Goal: Task Accomplishment & Management: Manage account settings

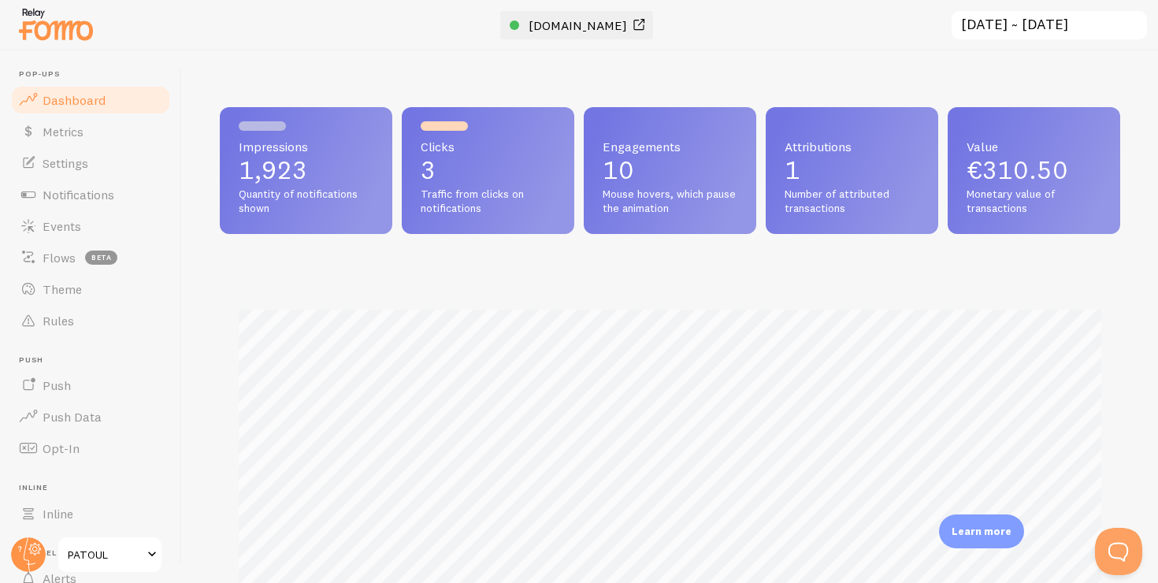
click at [582, 24] on span "[DOMAIN_NAME]" at bounding box center [578, 25] width 98 height 16
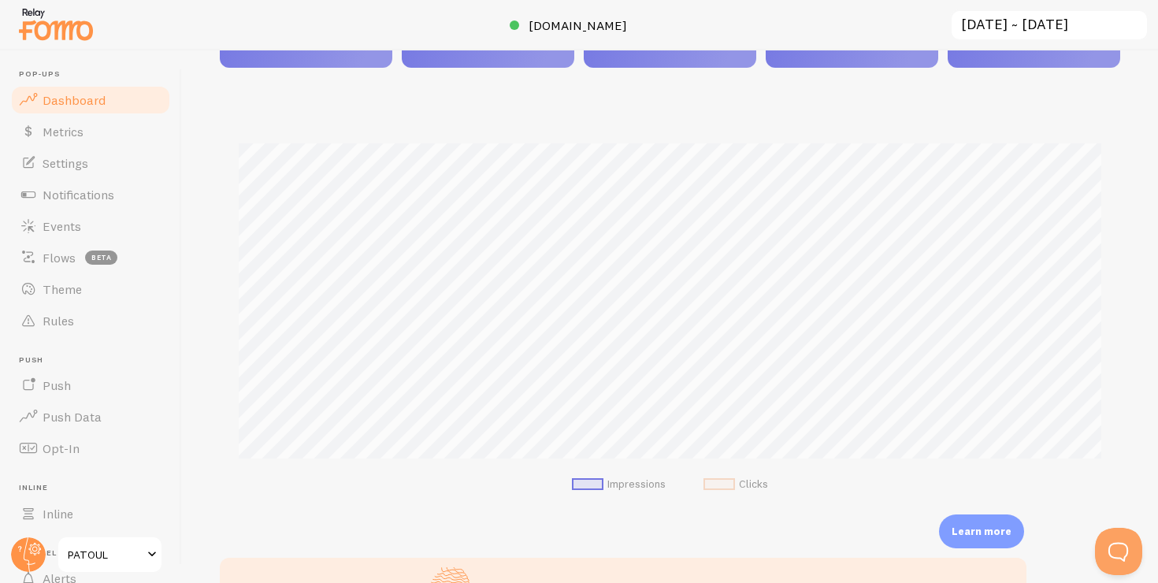
scroll to position [185, 0]
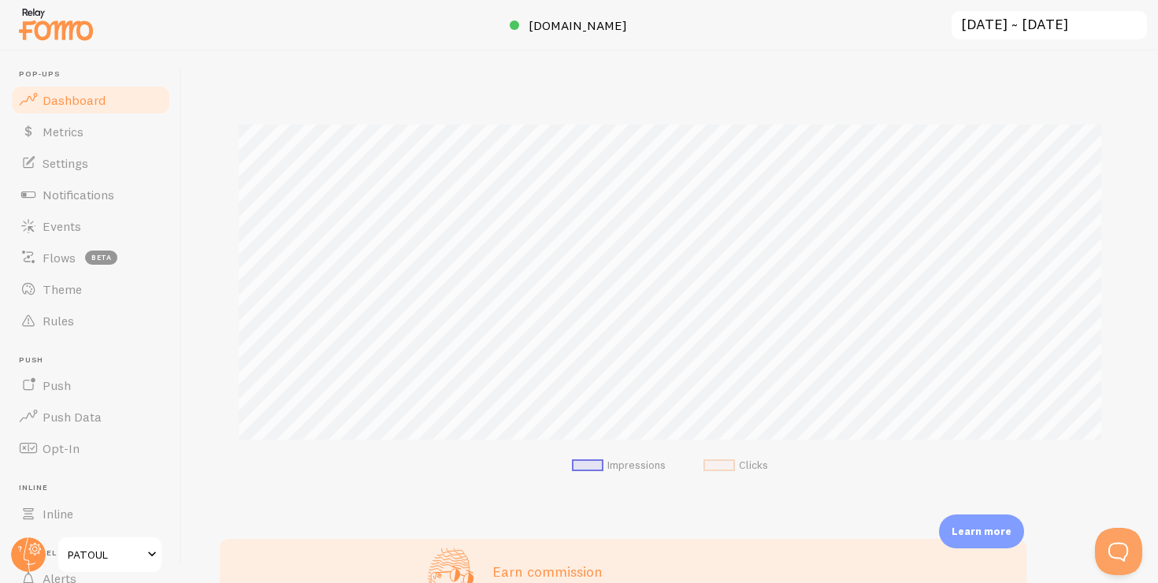
click at [91, 97] on span "Dashboard" at bounding box center [74, 100] width 63 height 16
click at [87, 166] on span "Settings" at bounding box center [66, 163] width 46 height 16
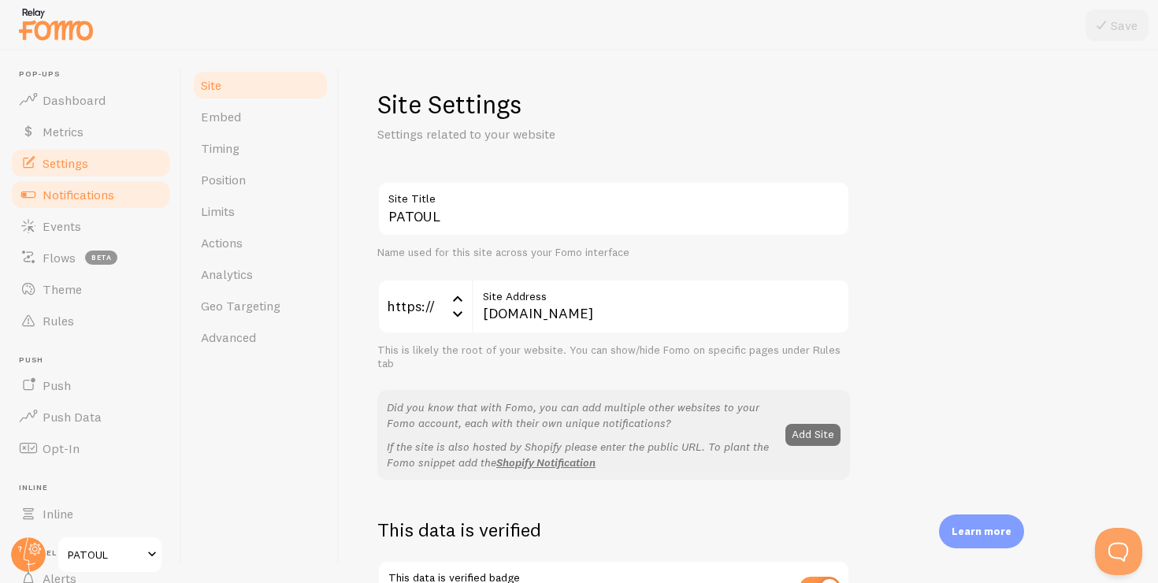
click at [85, 208] on link "Notifications" at bounding box center [90, 195] width 162 height 32
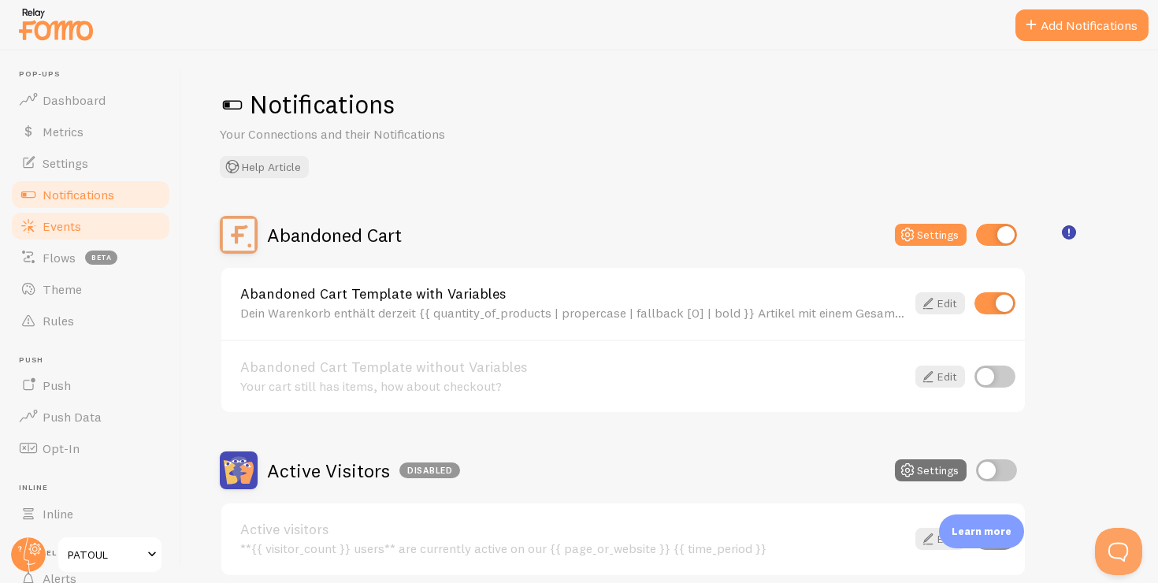
click at [82, 228] on link "Events" at bounding box center [90, 226] width 162 height 32
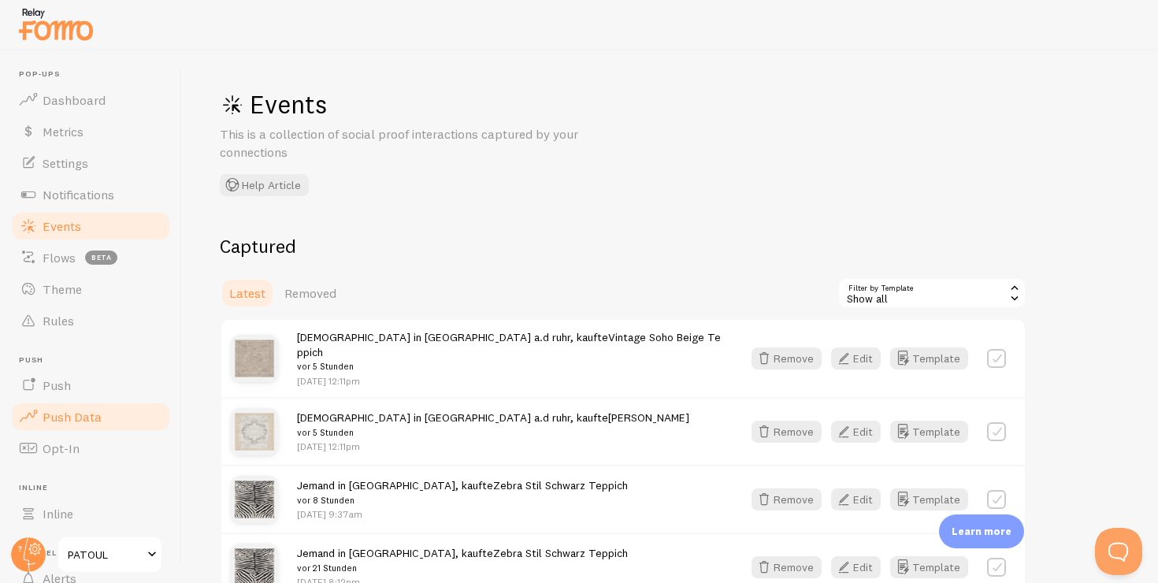
click at [95, 423] on span "Push Data" at bounding box center [72, 417] width 59 height 16
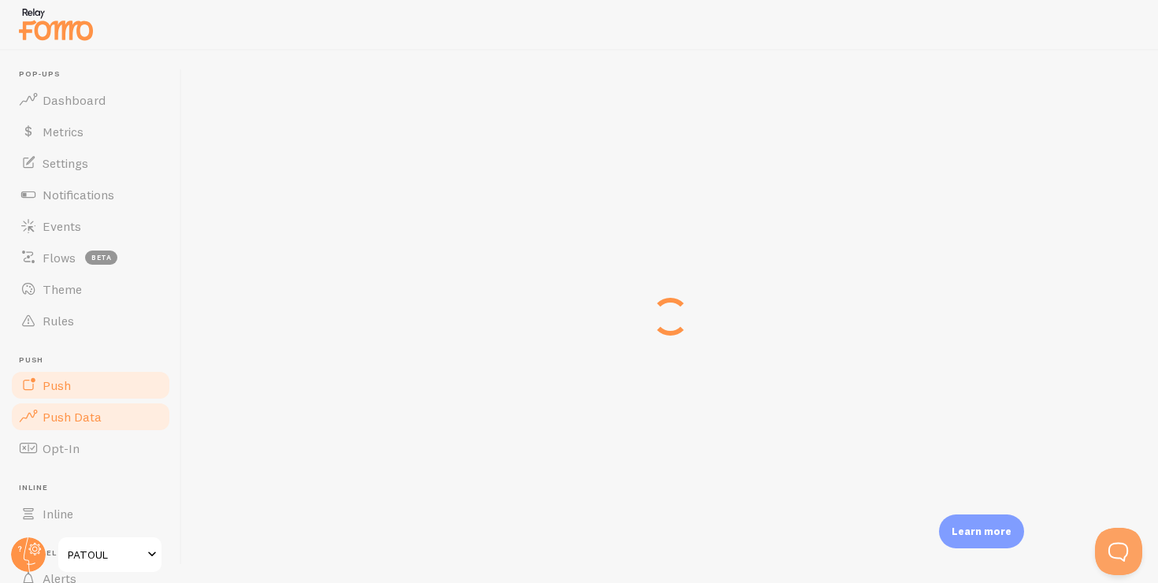
click at [86, 377] on link "Push" at bounding box center [90, 385] width 162 height 32
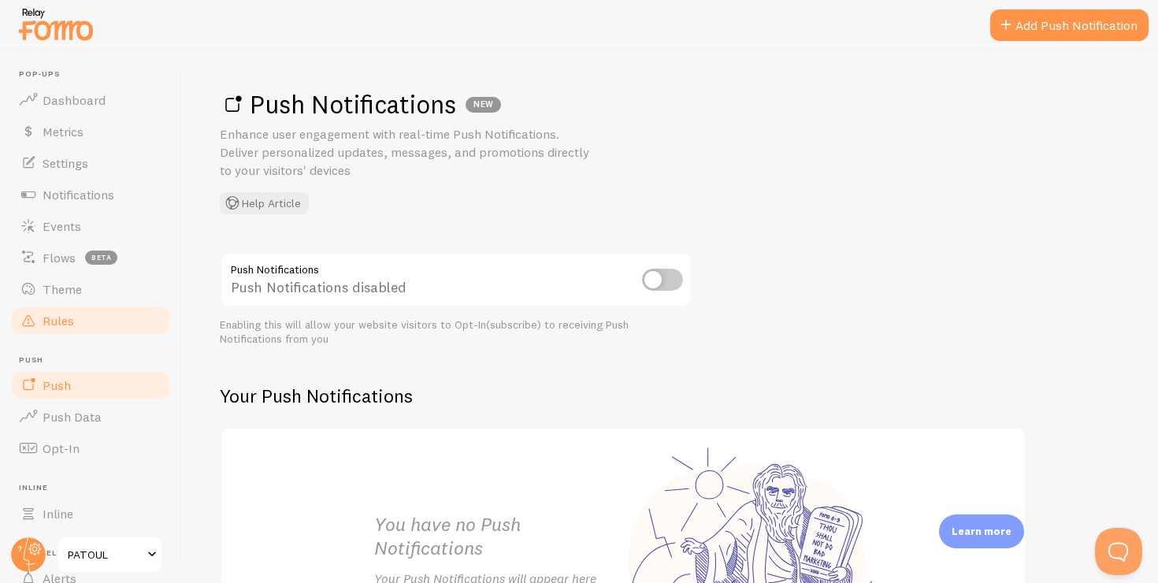
click at [65, 309] on link "Rules" at bounding box center [90, 321] width 162 height 32
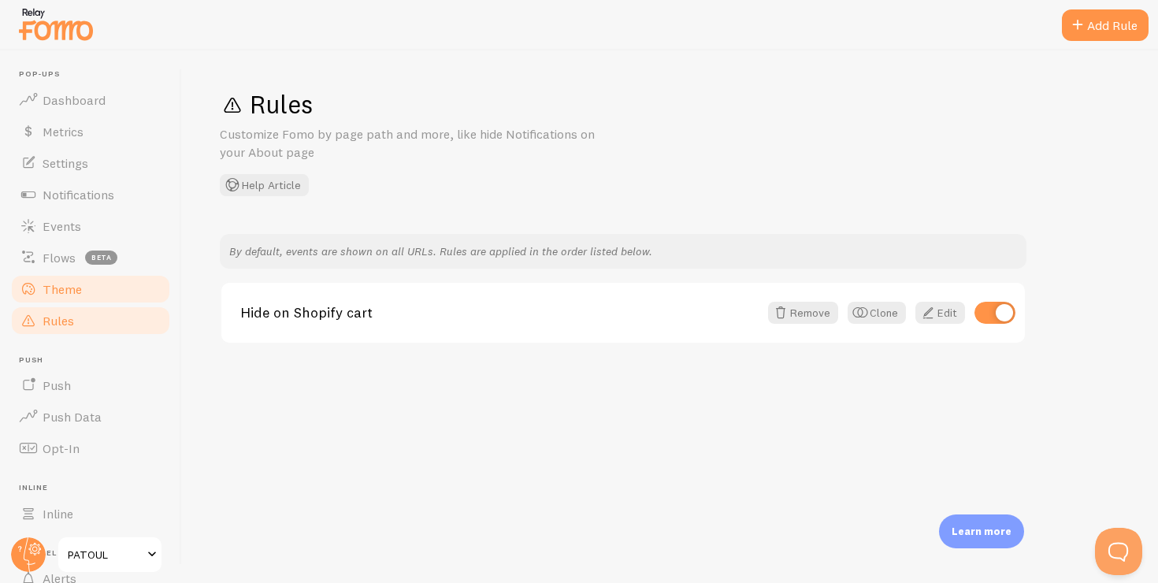
click at [65, 284] on span "Theme" at bounding box center [62, 289] width 39 height 16
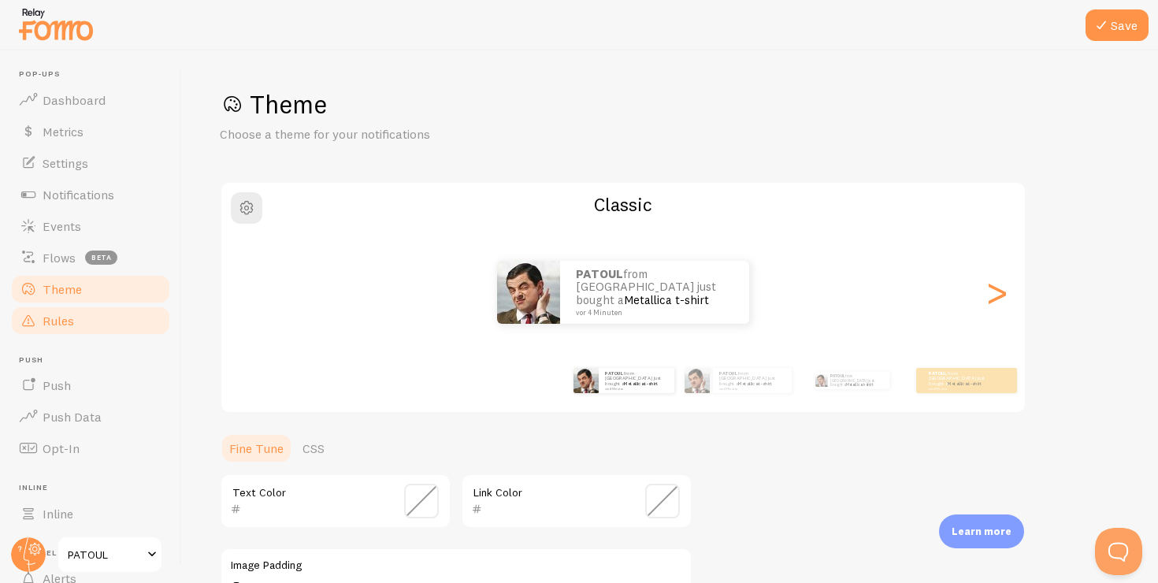
click at [65, 306] on link "Rules" at bounding box center [90, 321] width 162 height 32
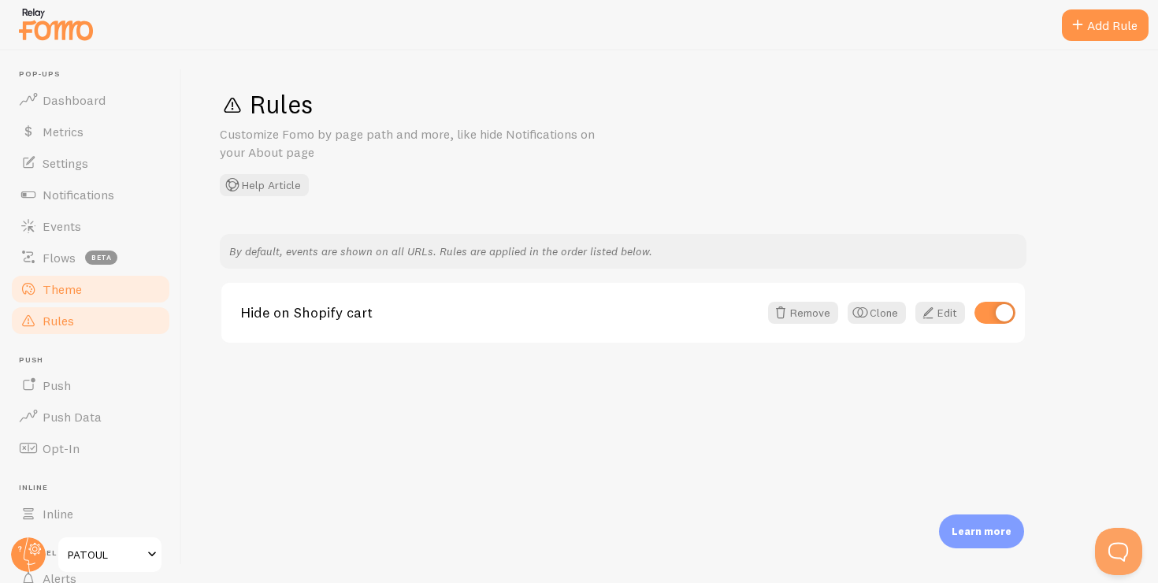
click at [58, 273] on link "Theme" at bounding box center [90, 289] width 162 height 32
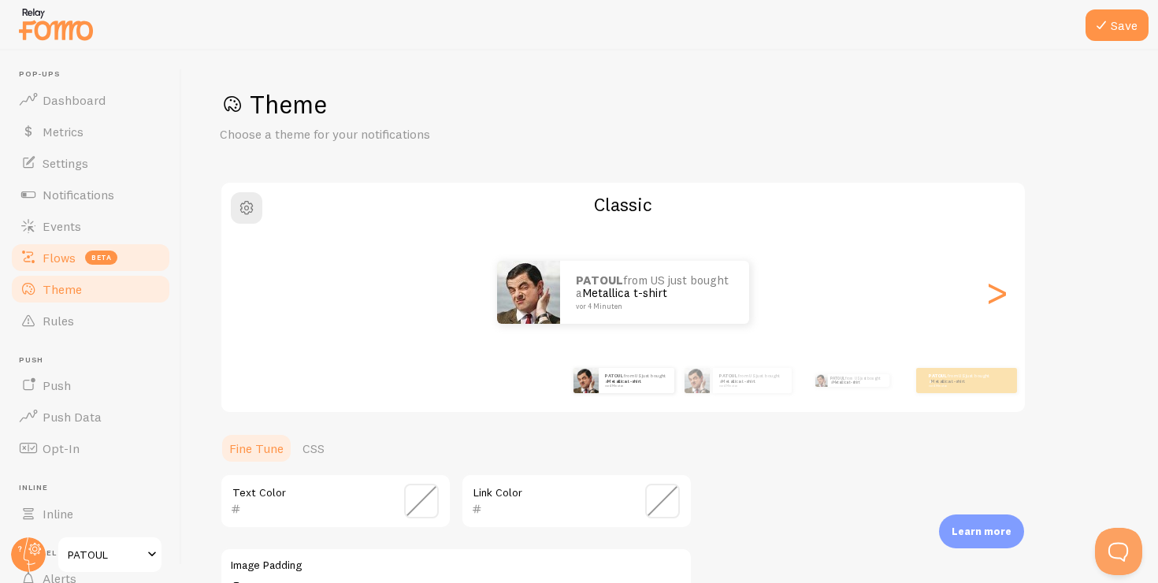
click at [58, 258] on span "Flows" at bounding box center [59, 258] width 33 height 16
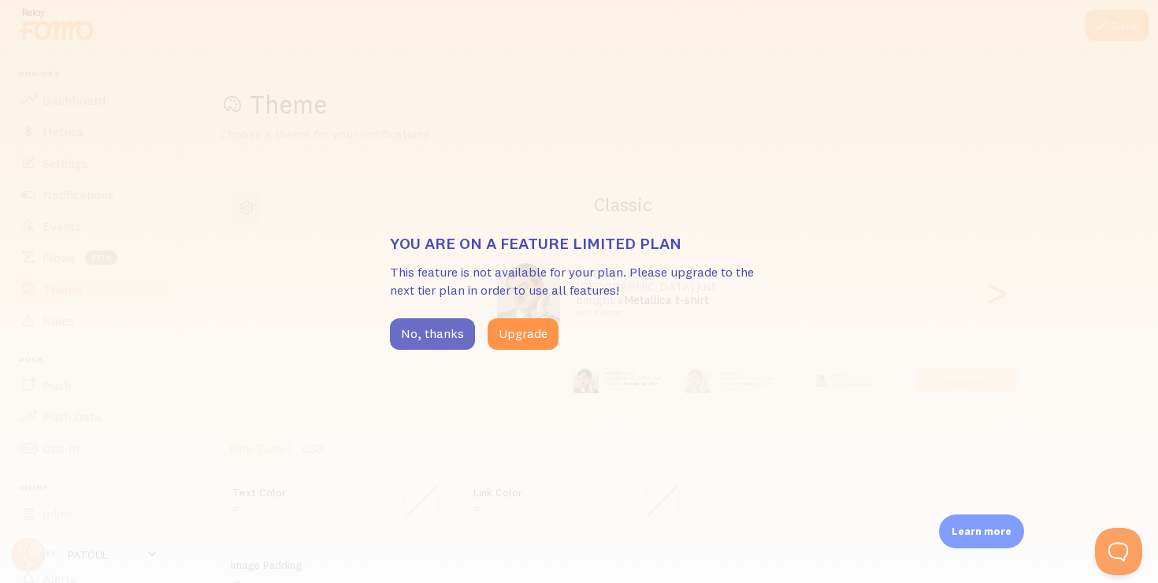
click at [434, 322] on button "No, thanks" at bounding box center [432, 334] width 85 height 32
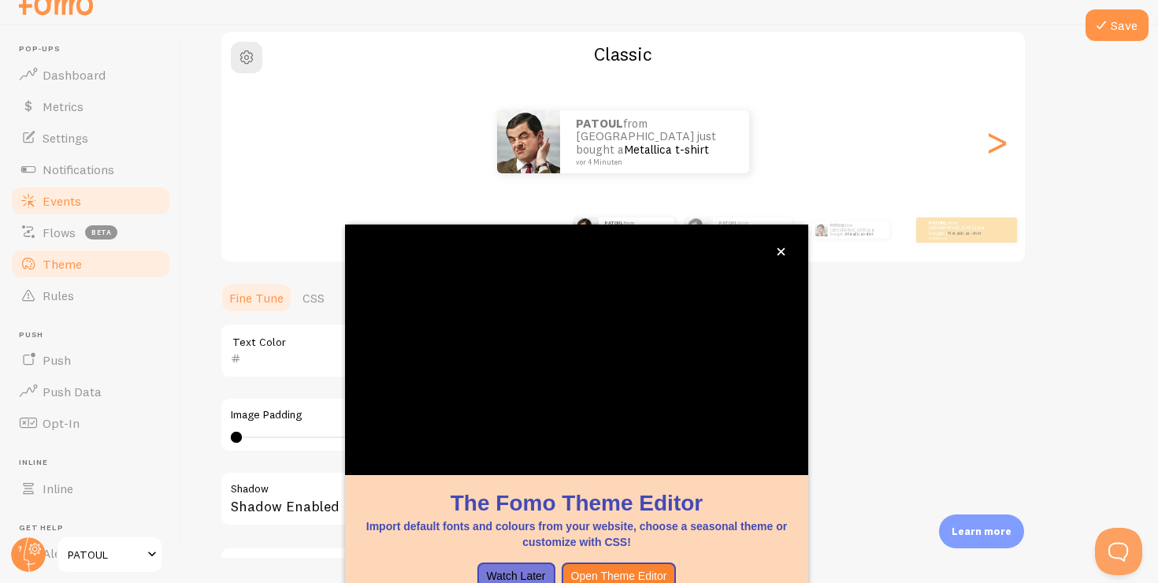
scroll to position [132, 0]
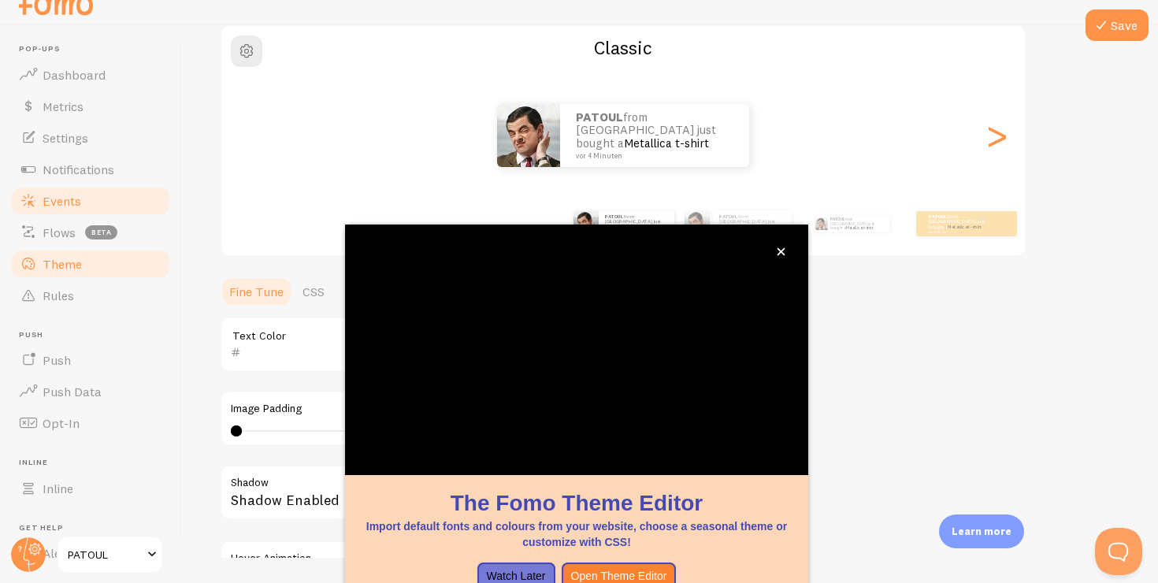
click at [58, 198] on span "Events" at bounding box center [62, 201] width 39 height 16
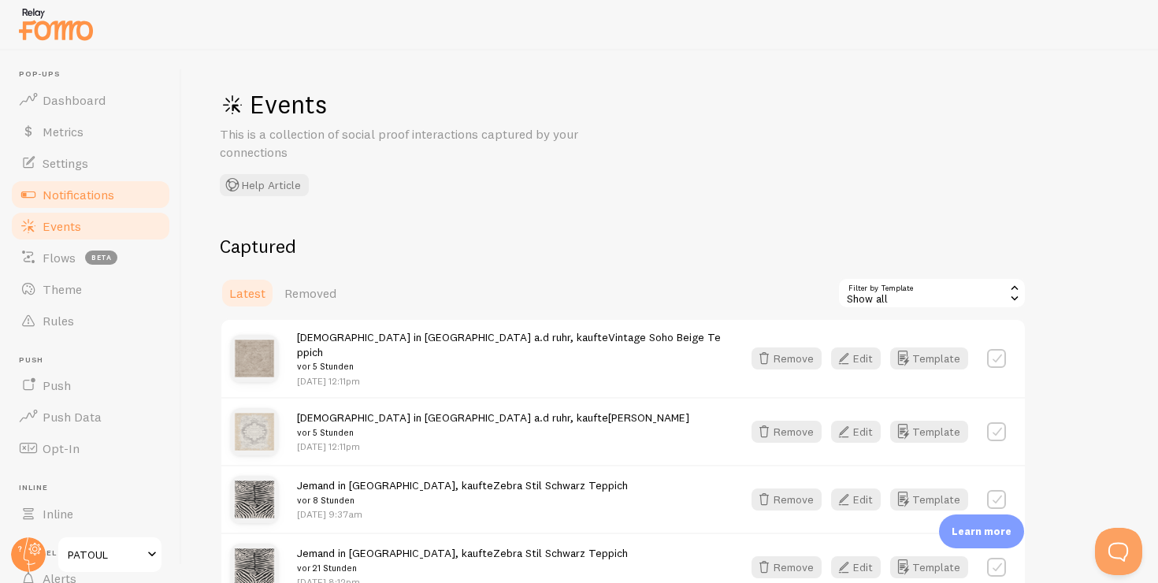
click at [58, 193] on span "Notifications" at bounding box center [79, 195] width 72 height 16
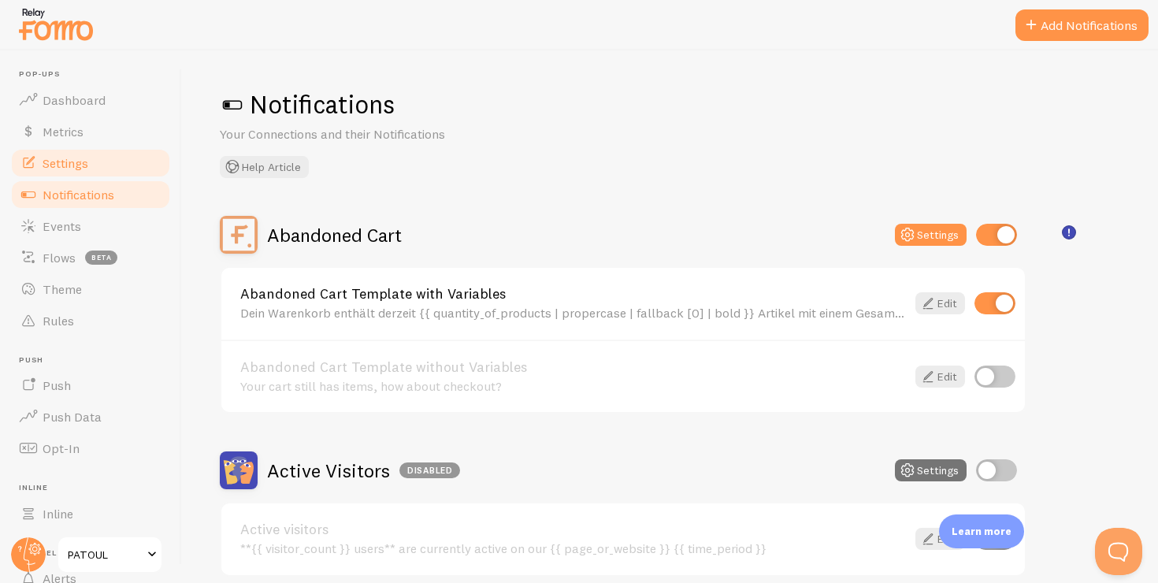
click at [62, 163] on span "Settings" at bounding box center [66, 163] width 46 height 16
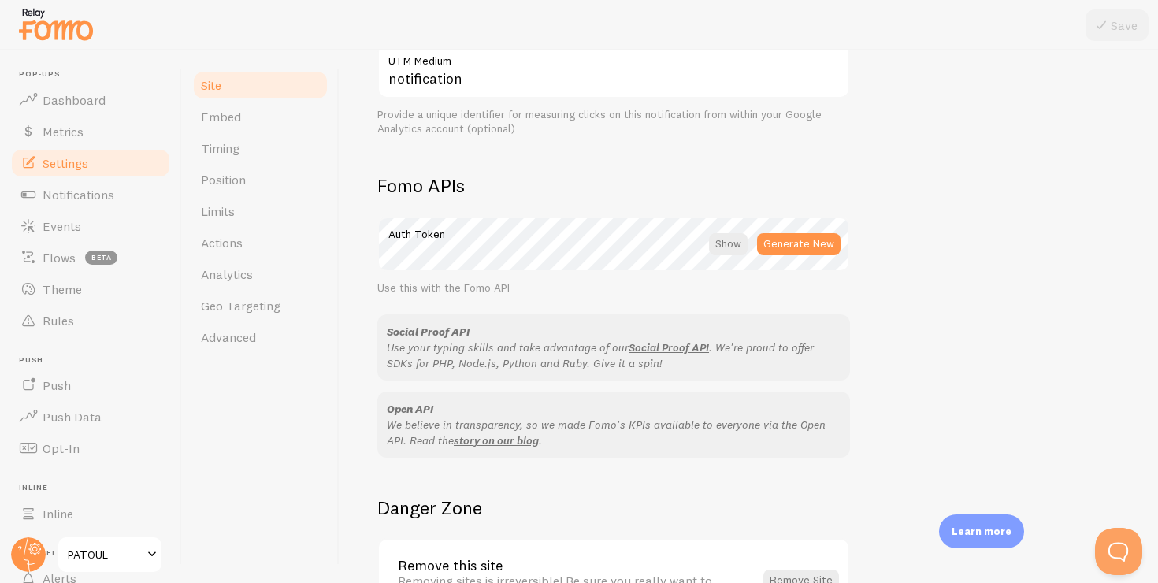
scroll to position [807, 0]
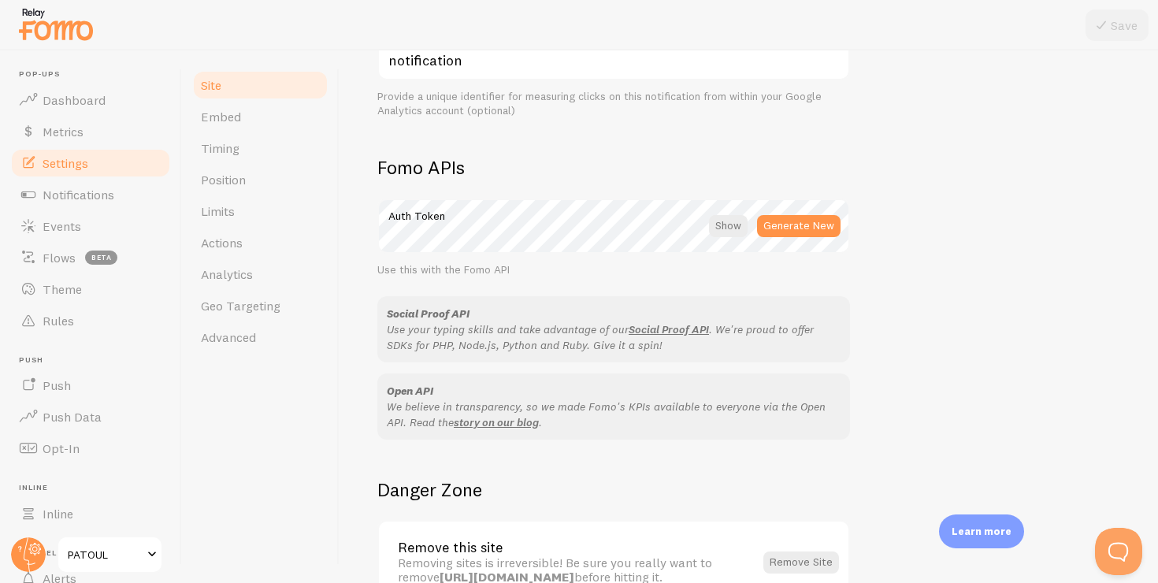
click at [106, 550] on span "PATOUL" at bounding box center [105, 554] width 75 height 19
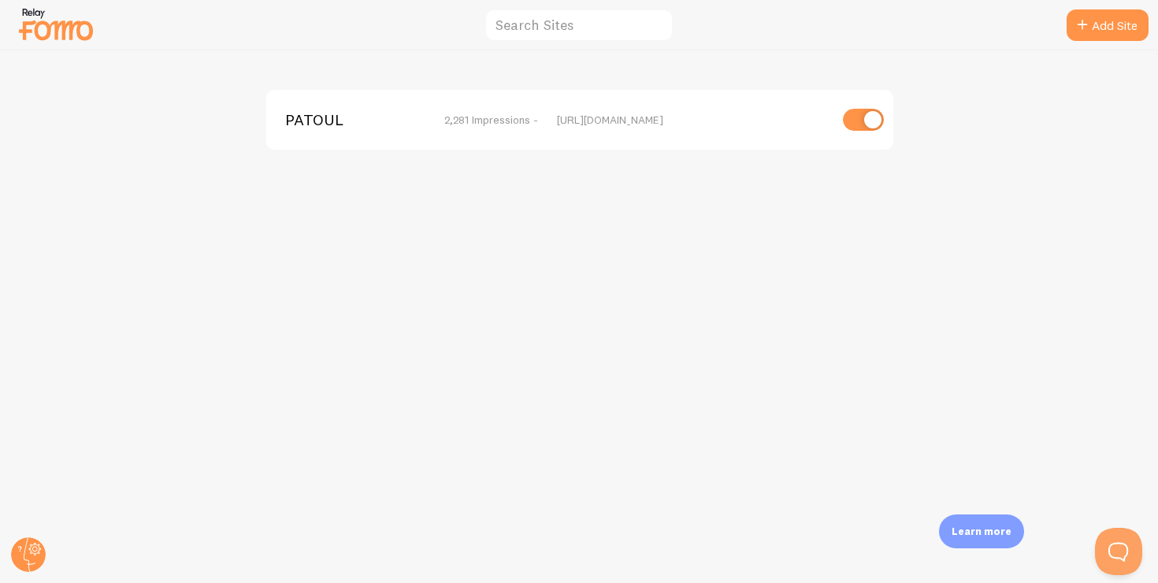
click at [865, 107] on div "PATOUL 2,281 Impressions - [URL][DOMAIN_NAME]" at bounding box center [579, 120] width 627 height 60
click at [865, 110] on input "checkbox" at bounding box center [863, 120] width 41 height 22
checkbox input "false"
